Goal: Task Accomplishment & Management: Use online tool/utility

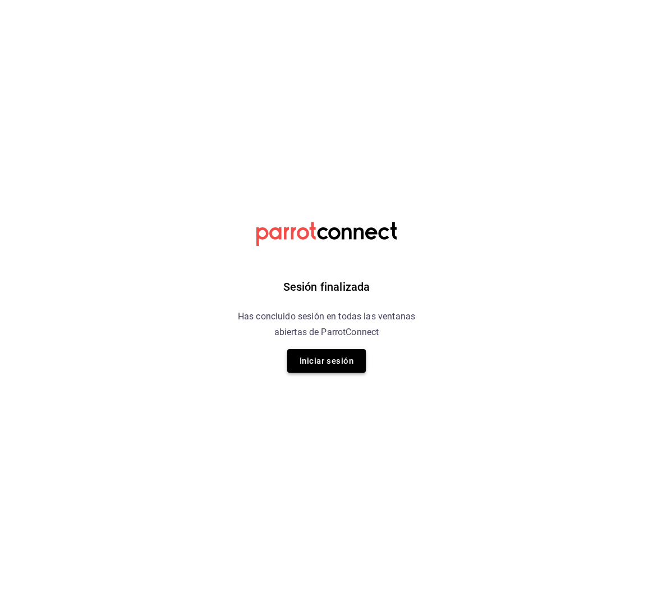
click at [325, 369] on button "Iniciar sesión" at bounding box center [326, 361] width 79 height 24
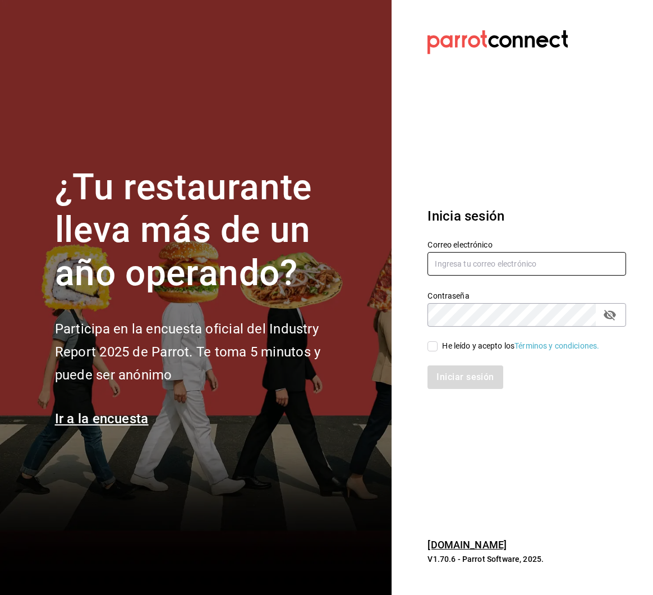
type input "[PERSON_NAME][EMAIL_ADDRESS][PERSON_NAME][DOMAIN_NAME]"
click at [437, 355] on div "Iniciar sesión" at bounding box center [520, 370] width 212 height 37
click at [432, 346] on input "He leído y acepto los Términos y condiciones." at bounding box center [433, 346] width 10 height 10
checkbox input "true"
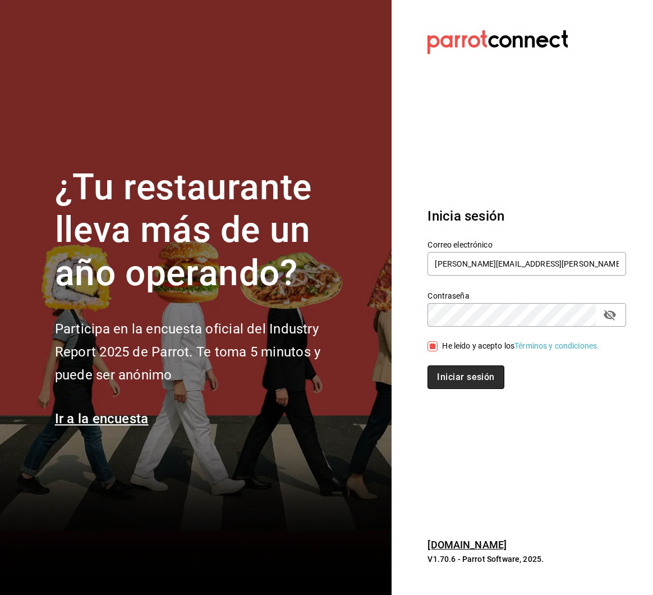
click at [447, 382] on button "Iniciar sesión" at bounding box center [466, 377] width 76 height 24
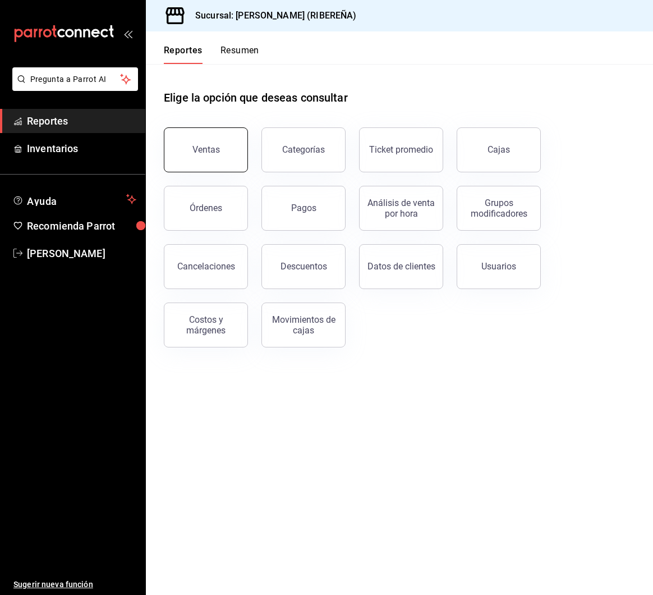
click at [216, 140] on button "Ventas" at bounding box center [206, 149] width 84 height 45
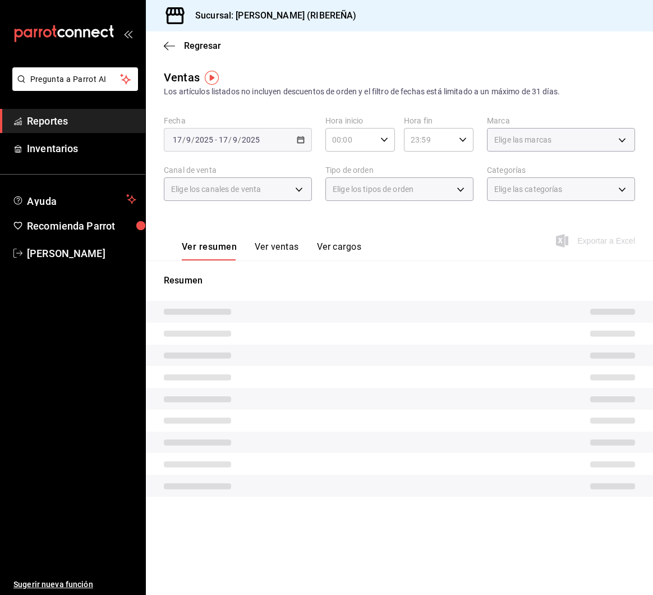
click at [276, 249] on button "Ver ventas" at bounding box center [277, 250] width 44 height 19
